Goal: Communication & Community: Ask a question

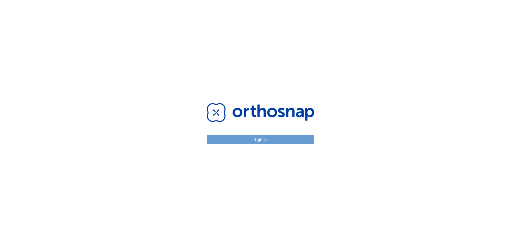
click at [241, 140] on button "Sign in" at bounding box center [260, 139] width 107 height 9
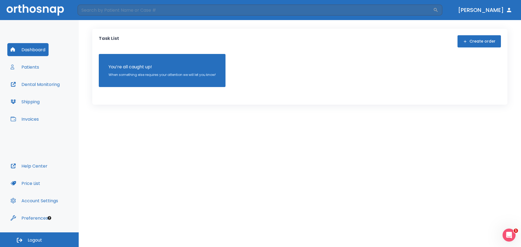
click at [35, 68] on button "Patients" at bounding box center [24, 67] width 35 height 13
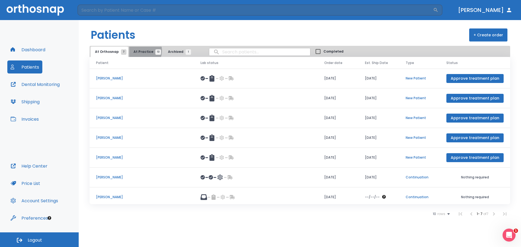
click at [140, 51] on span "At Practice 13" at bounding box center [146, 51] width 25 height 5
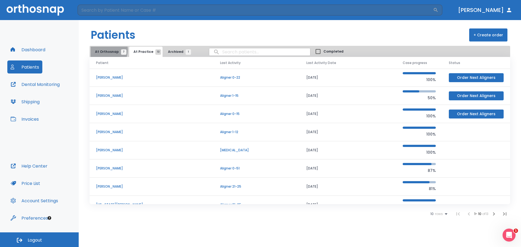
click at [106, 50] on span "At Orthosnap 7" at bounding box center [109, 51] width 29 height 5
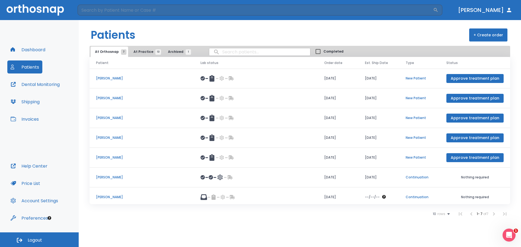
click at [113, 195] on p "[PERSON_NAME]" at bounding box center [141, 197] width 91 height 5
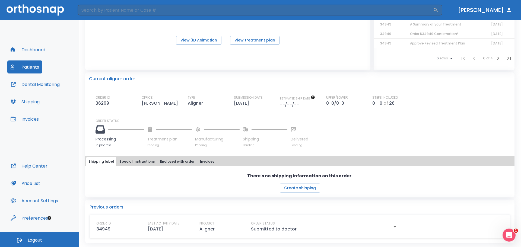
scroll to position [7, 0]
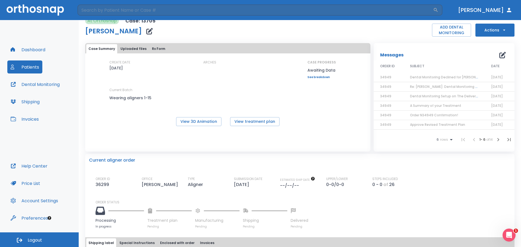
click at [503, 30] on icon "button" at bounding box center [504, 30] width 2 height 1
click at [456, 53] on div at bounding box center [260, 123] width 521 height 247
click at [499, 55] on icon "button" at bounding box center [502, 55] width 7 height 7
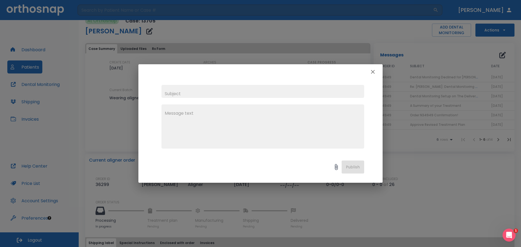
click at [268, 95] on input "text" at bounding box center [262, 91] width 203 height 13
type input "u"
type input "Update on Progress of Case"
click at [261, 117] on textarea at bounding box center [263, 128] width 196 height 37
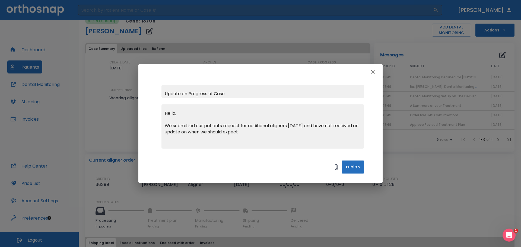
click at [223, 126] on textarea "Hello, We submitted our patients request for additional aligners [DATE] and hav…" at bounding box center [263, 128] width 196 height 37
click at [247, 132] on textarea "Hello, We submitted our request for additional aligners [DATE] and have not rec…" at bounding box center [263, 128] width 196 height 37
click at [265, 132] on textarea "Hello, We submitted our request for additional aligners [DATE] and have not rec…" at bounding box center [263, 128] width 196 height 37
click at [288, 132] on textarea "Hello, We submitted our request for additional aligners [DATE] and have not rec…" at bounding box center [263, 128] width 196 height 37
drag, startPoint x: 249, startPoint y: 140, endPoint x: 156, endPoint y: 84, distance: 108.4
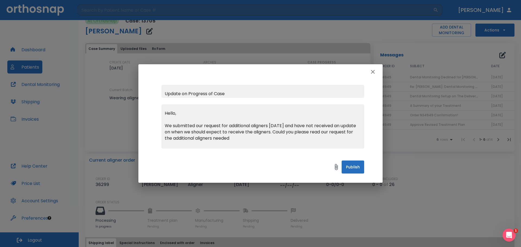
click at [156, 84] on div "Update on Progress of Case Hello, We submitted our request for additional align…" at bounding box center [260, 117] width 244 height 75
type textarea "Hello, We submitted our request for additional aligners [DATE] and have not rec…"
click at [372, 72] on icon "button" at bounding box center [373, 72] width 7 height 7
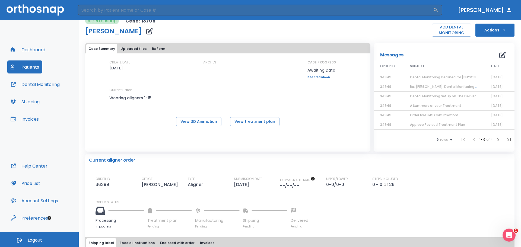
click at [150, 48] on button "Rx Form" at bounding box center [159, 48] width 18 height 9
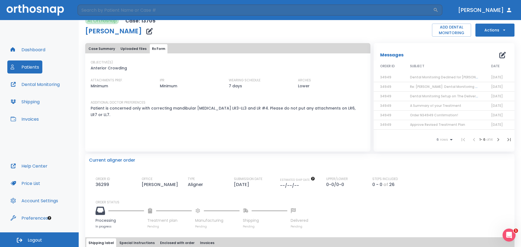
click at [131, 49] on button "Uploaded files" at bounding box center [133, 48] width 30 height 9
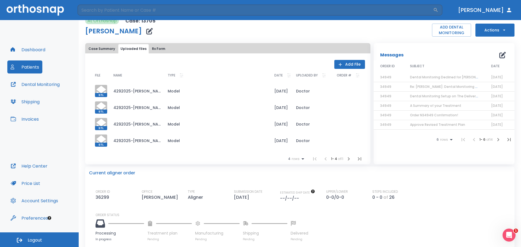
click at [99, 49] on button "Case Summary" at bounding box center [101, 48] width 31 height 9
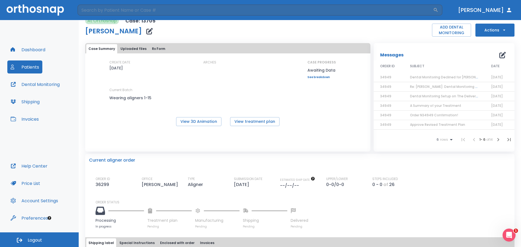
click at [319, 77] on link "See breakdown" at bounding box center [321, 77] width 28 height 3
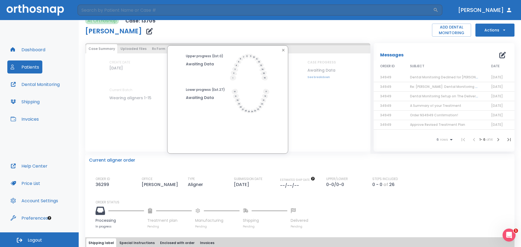
click at [281, 50] on icon "button" at bounding box center [283, 50] width 4 height 4
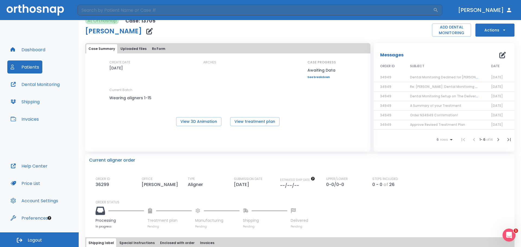
click at [313, 76] on link "See breakdown" at bounding box center [321, 77] width 28 height 3
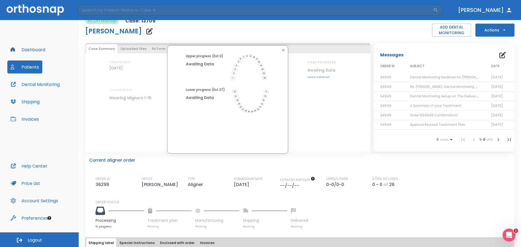
click at [282, 52] on icon "button" at bounding box center [283, 50] width 4 height 4
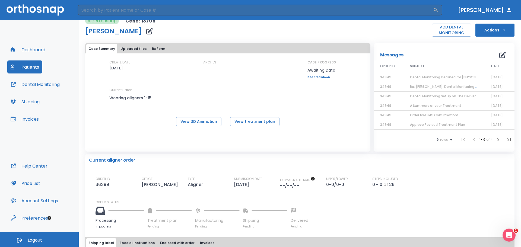
click at [499, 55] on icon "button" at bounding box center [502, 55] width 7 height 7
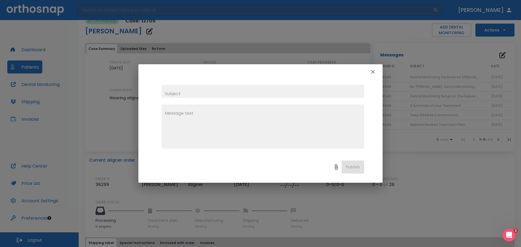
drag, startPoint x: 173, startPoint y: 93, endPoint x: 176, endPoint y: 93, distance: 3.0
click at [173, 93] on input "text" at bounding box center [262, 91] width 203 height 13
type input "Additional Aligner Request"
click at [209, 110] on textarea at bounding box center [263, 128] width 196 height 37
paste textarea "Hello, We submitted our request for additional aligners [DATE] and have not rec…"
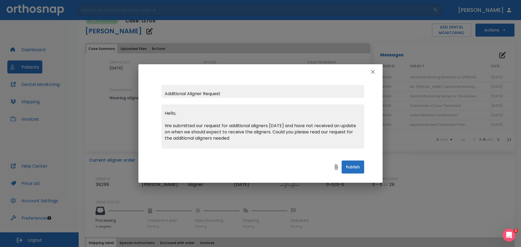
click at [288, 132] on textarea "Hello, We submitted our request for additional aligners [DATE] and have not rec…" at bounding box center [263, 128] width 196 height 37
click at [285, 133] on textarea "Hello, We submitted our request for additional aligners [DATE] and have not rec…" at bounding box center [263, 128] width 196 height 37
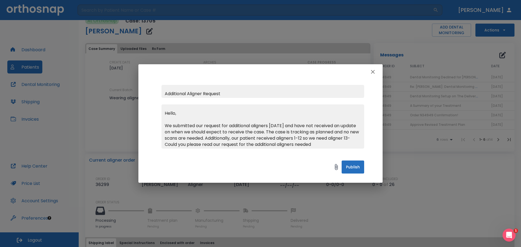
click at [180, 145] on textarea "Hello, We submitted our request for additional aligners [DATE] and have not rec…" at bounding box center [263, 128] width 196 height 37
click at [190, 143] on textarea "Hello, We submitted our request for additional aligners [DATE] and have not rec…" at bounding box center [263, 128] width 196 height 37
click at [350, 146] on textarea "Hello, We submitted our request for additional aligners [DATE] and have not rec…" at bounding box center [263, 128] width 196 height 37
drag, startPoint x: 200, startPoint y: 145, endPoint x: 163, endPoint y: 111, distance: 50.1
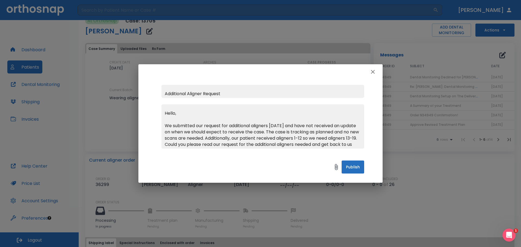
click at [163, 111] on div "Hello, We submitted our request for additional aligners [DATE] and have not rec…" at bounding box center [262, 126] width 203 height 44
type textarea "Hello, We submitted our request for additional aligners [DATE] and have not rec…"
click at [373, 73] on icon "button" at bounding box center [373, 72] width 7 height 7
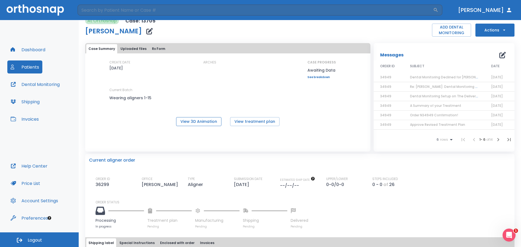
click at [206, 123] on button "View 3D Animation" at bounding box center [198, 121] width 45 height 9
click at [499, 55] on icon "button" at bounding box center [502, 55] width 7 height 7
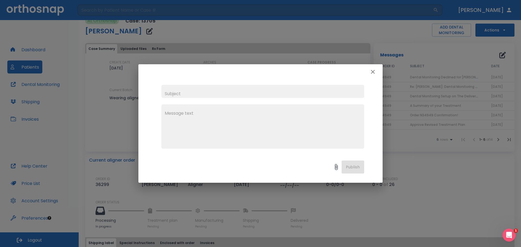
paste textarea "Hello, We submitted our request for additional aligners [DATE] and have not rec…"
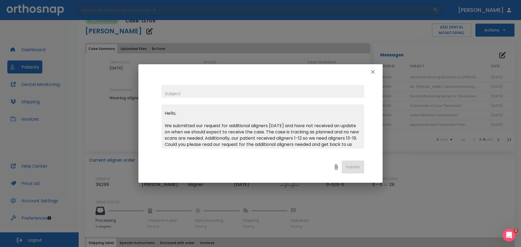
scroll to position [12, 0]
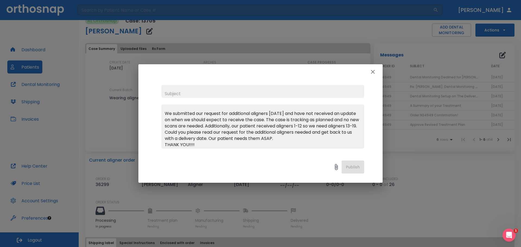
click at [206, 92] on input "text" at bounding box center [262, 91] width 203 height 13
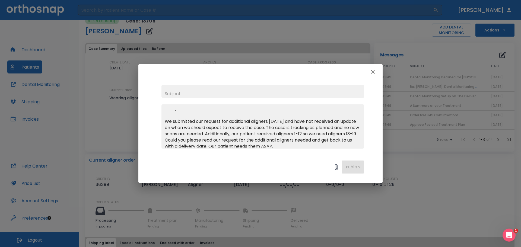
scroll to position [0, 0]
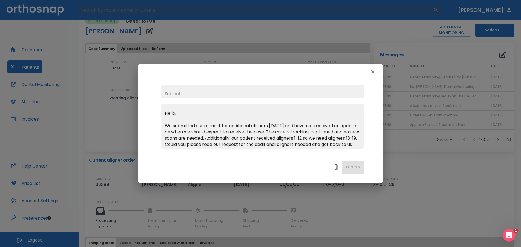
click at [182, 113] on textarea "Hello, We submitted our request for additional aligners [DATE] and have not rec…" at bounding box center [263, 128] width 196 height 37
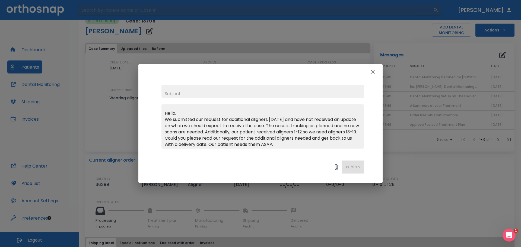
type textarea "Hello, We submitted our request for additional aligners [DATE] and have not rec…"
click at [179, 92] on input "text" at bounding box center [262, 91] width 203 height 13
type input "Additional Aligner Request"
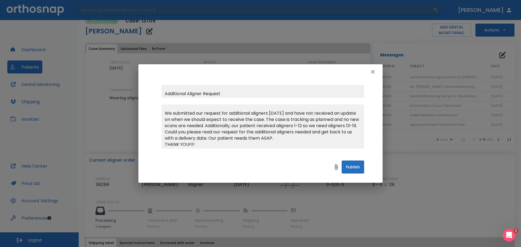
click at [350, 169] on button "Publish" at bounding box center [353, 167] width 23 height 13
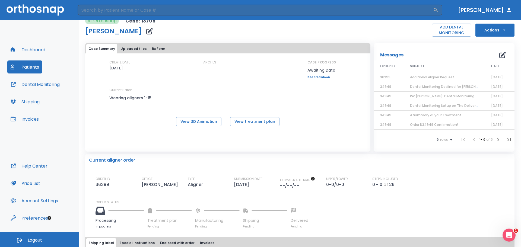
scroll to position [0, 0]
click at [34, 51] on button "Dashboard" at bounding box center [27, 49] width 41 height 13
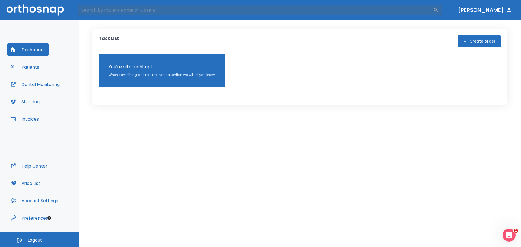
click at [37, 68] on button "Patients" at bounding box center [24, 67] width 35 height 13
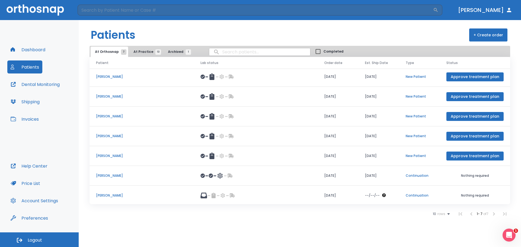
scroll to position [3, 0]
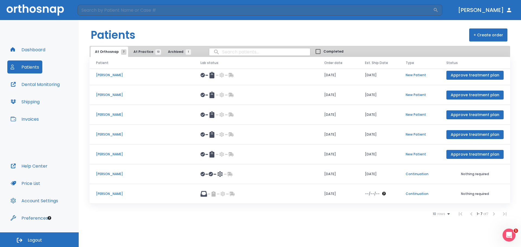
click at [111, 174] on p "[PERSON_NAME]" at bounding box center [141, 174] width 91 height 5
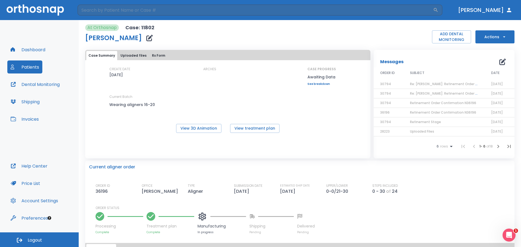
click at [317, 83] on link "See breakdown" at bounding box center [321, 84] width 28 height 3
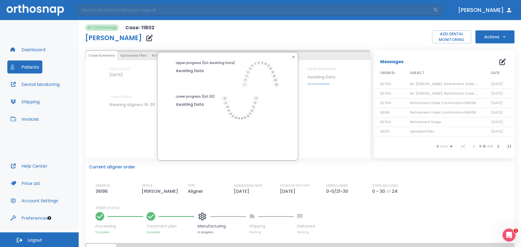
click at [291, 59] on icon "button" at bounding box center [293, 57] width 4 height 4
